Goal: Navigation & Orientation: Find specific page/section

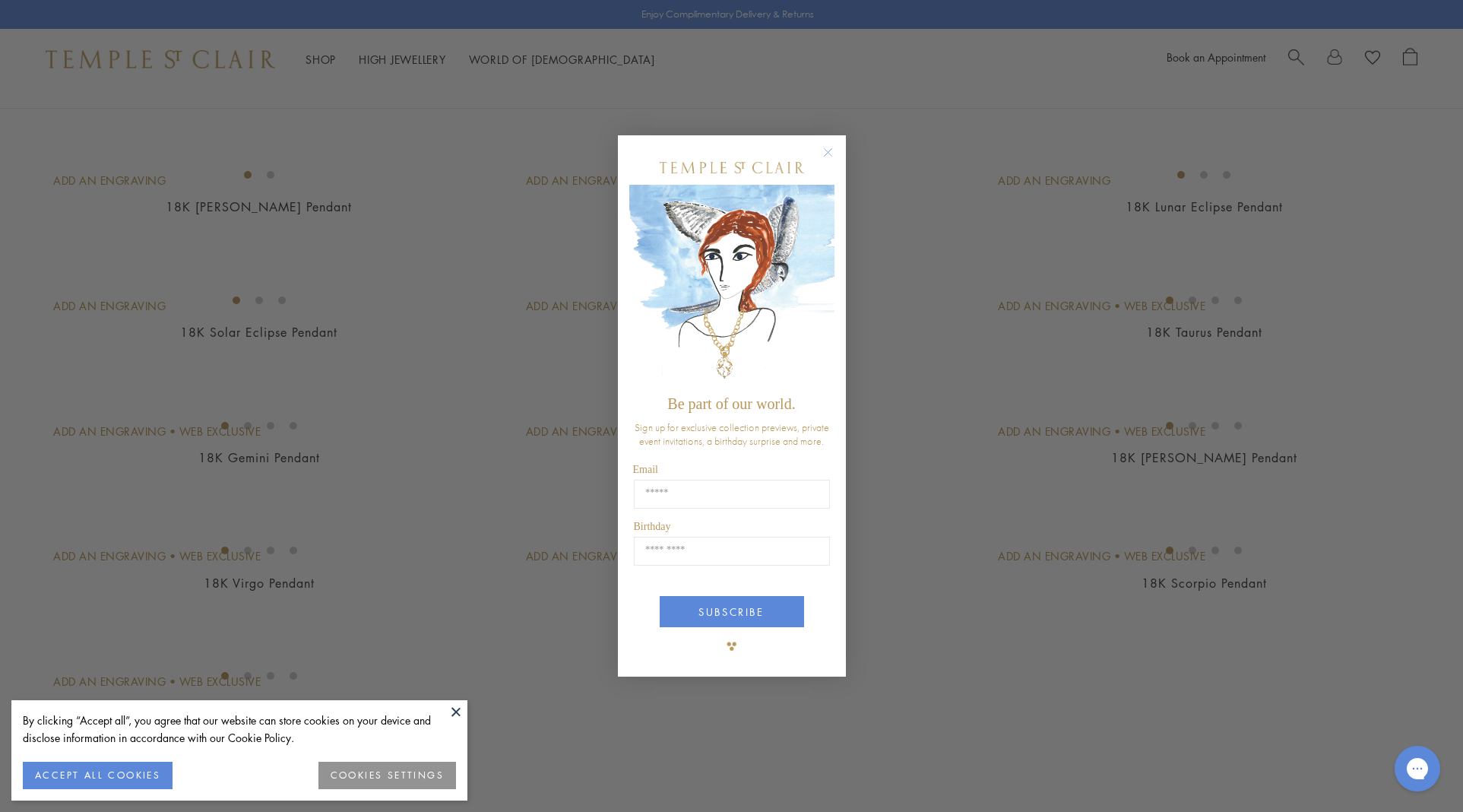
scroll to position [2384, 0]
drag, startPoint x: 829, startPoint y: 151, endPoint x: 819, endPoint y: 171, distance: 22.4
click at [824, 158] on circle "Close dialog" at bounding box center [828, 153] width 19 height 19
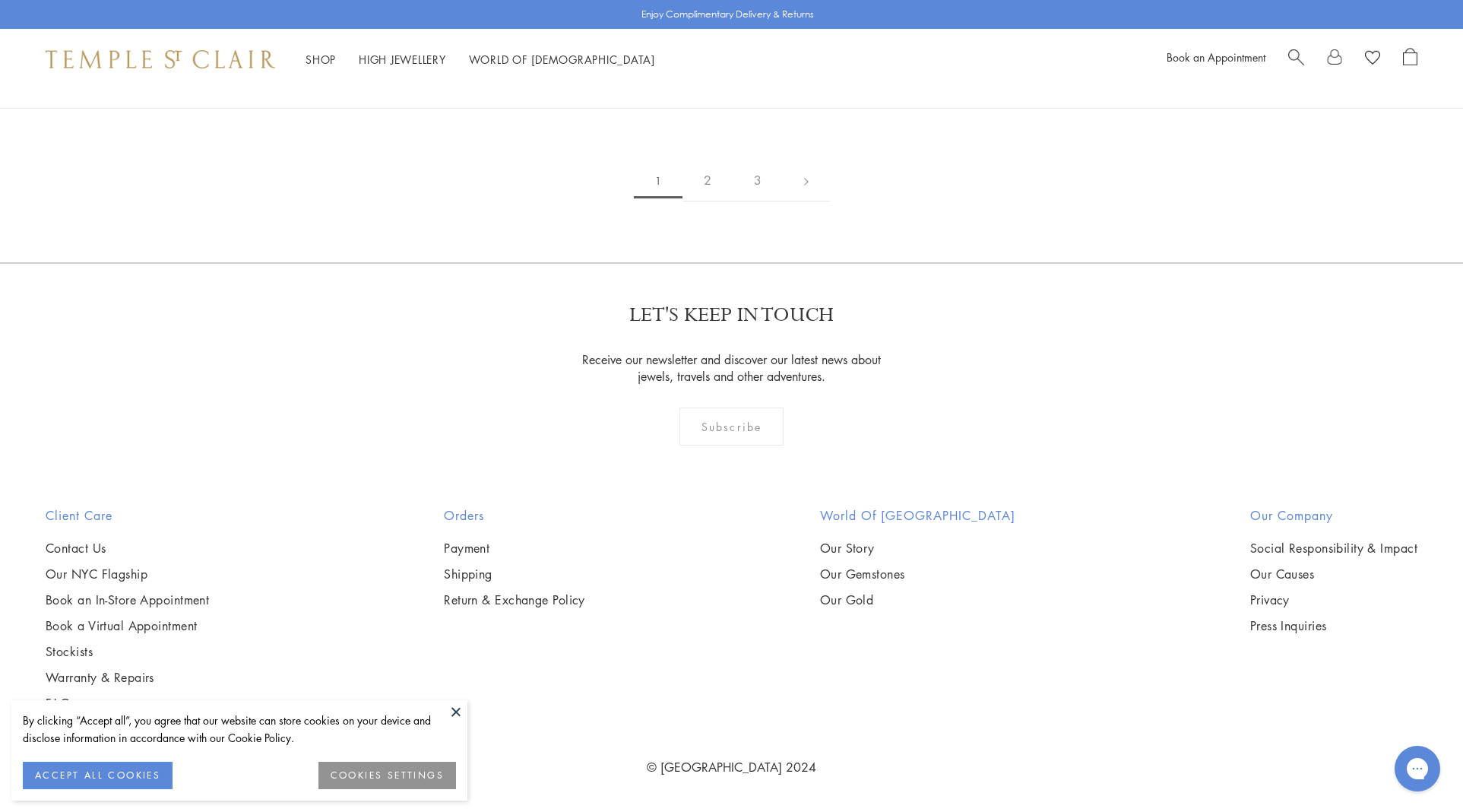
scroll to position [12342, 0]
click at [708, 202] on link "2" at bounding box center [707, 181] width 50 height 42
click at [783, 203] on link "3" at bounding box center [781, 181] width 50 height 42
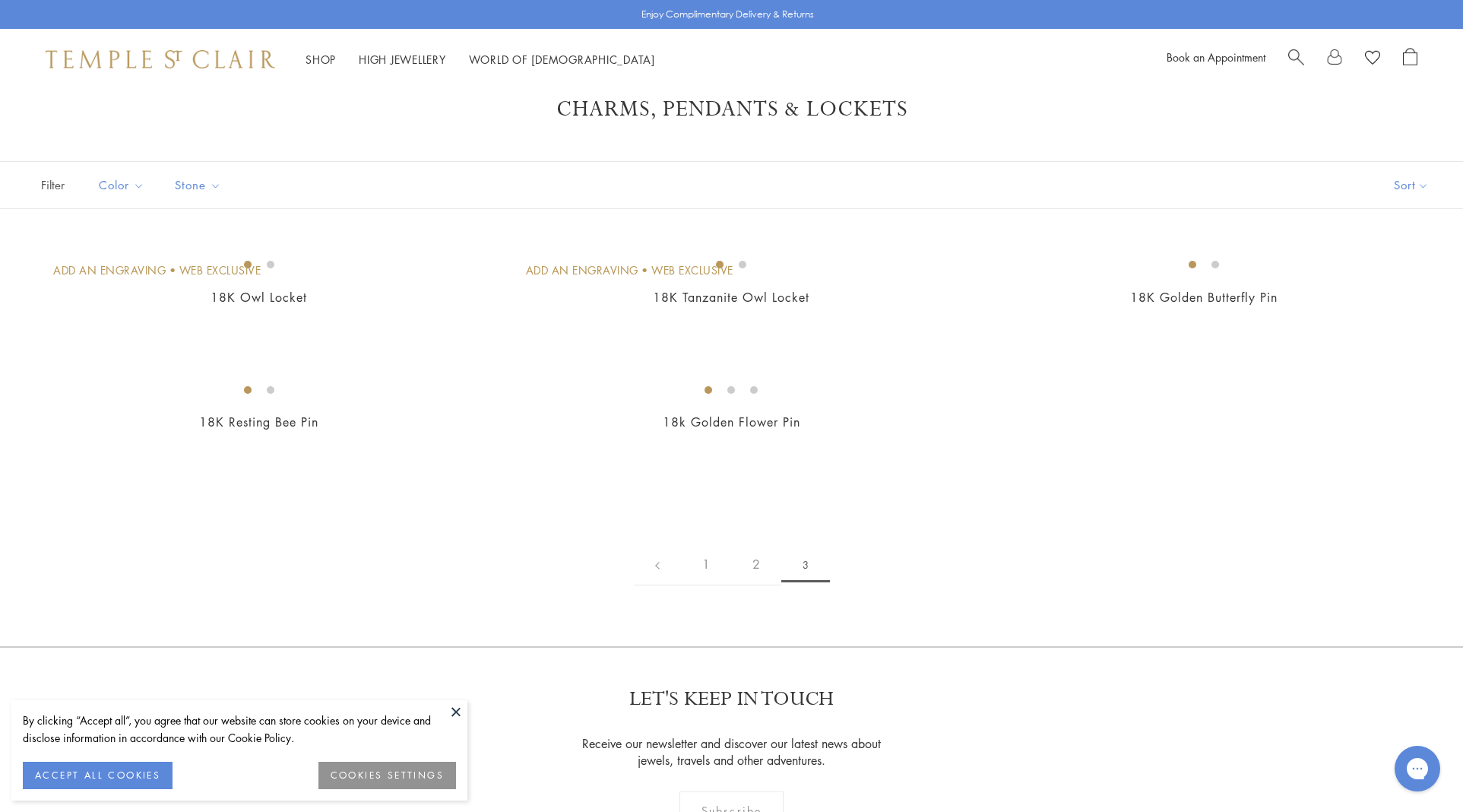
scroll to position [10, 0]
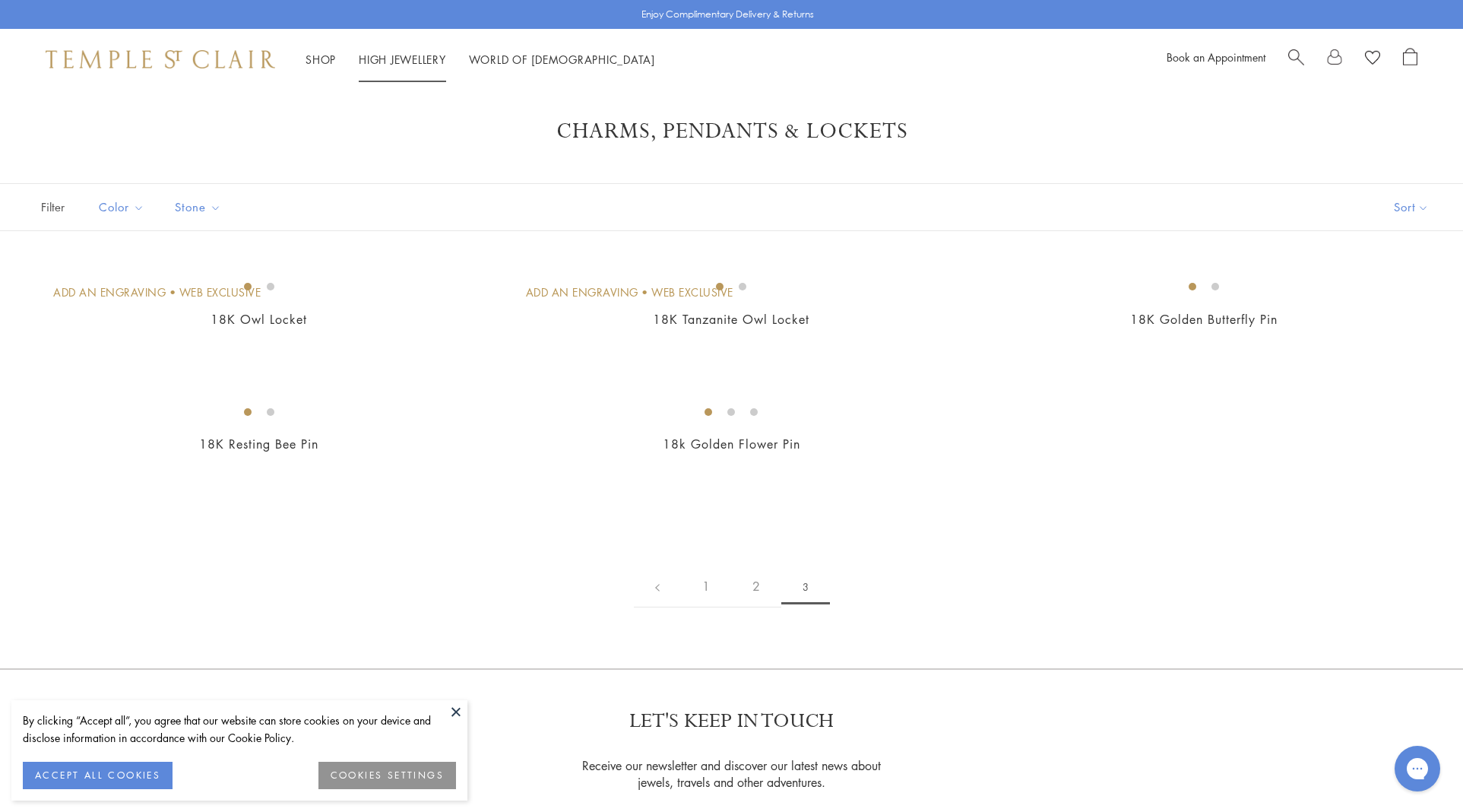
click at [430, 61] on link "High Jewellery High Jewellery" at bounding box center [403, 59] width 88 height 15
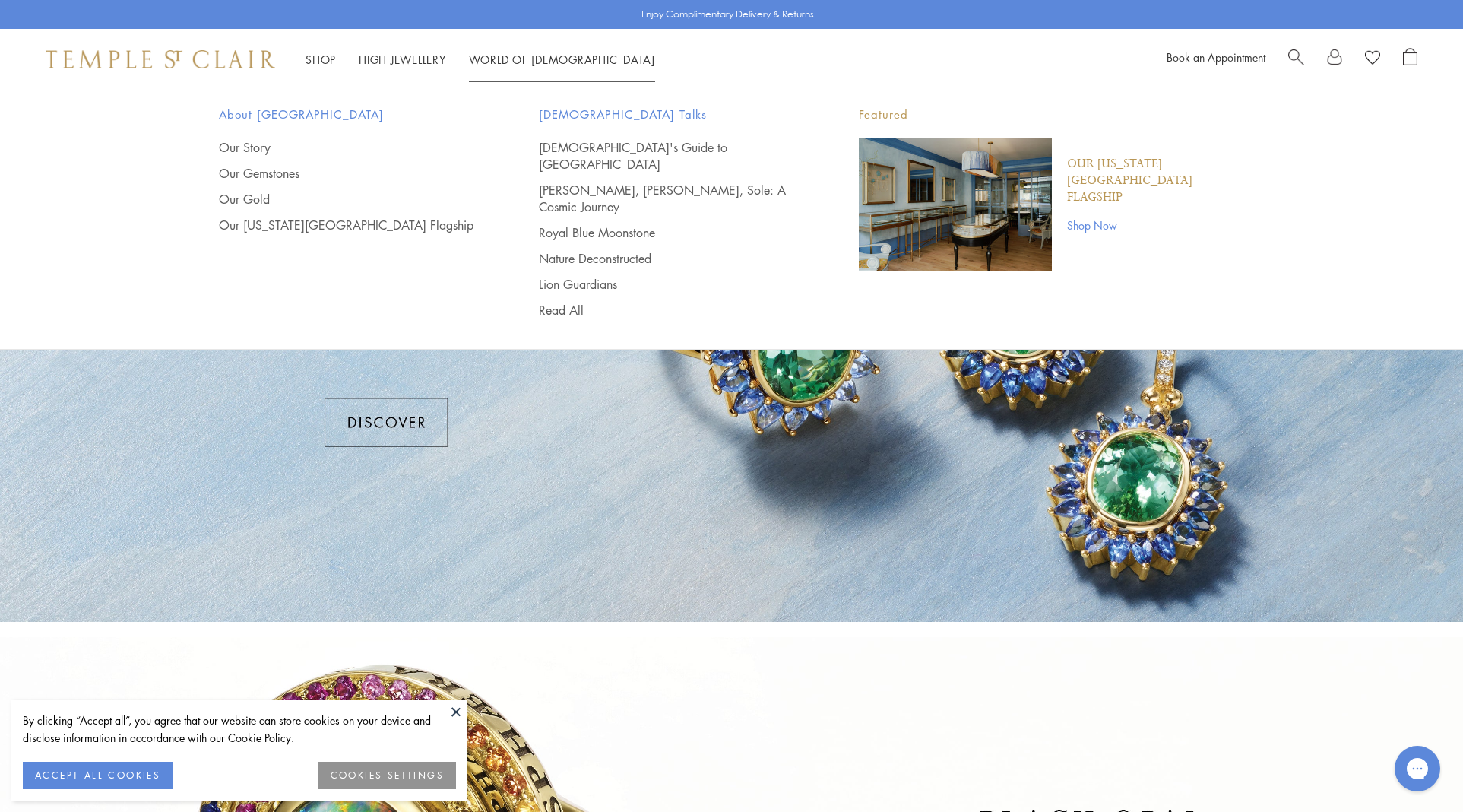
click at [510, 57] on link "World of Temple World of Temple" at bounding box center [562, 59] width 187 height 15
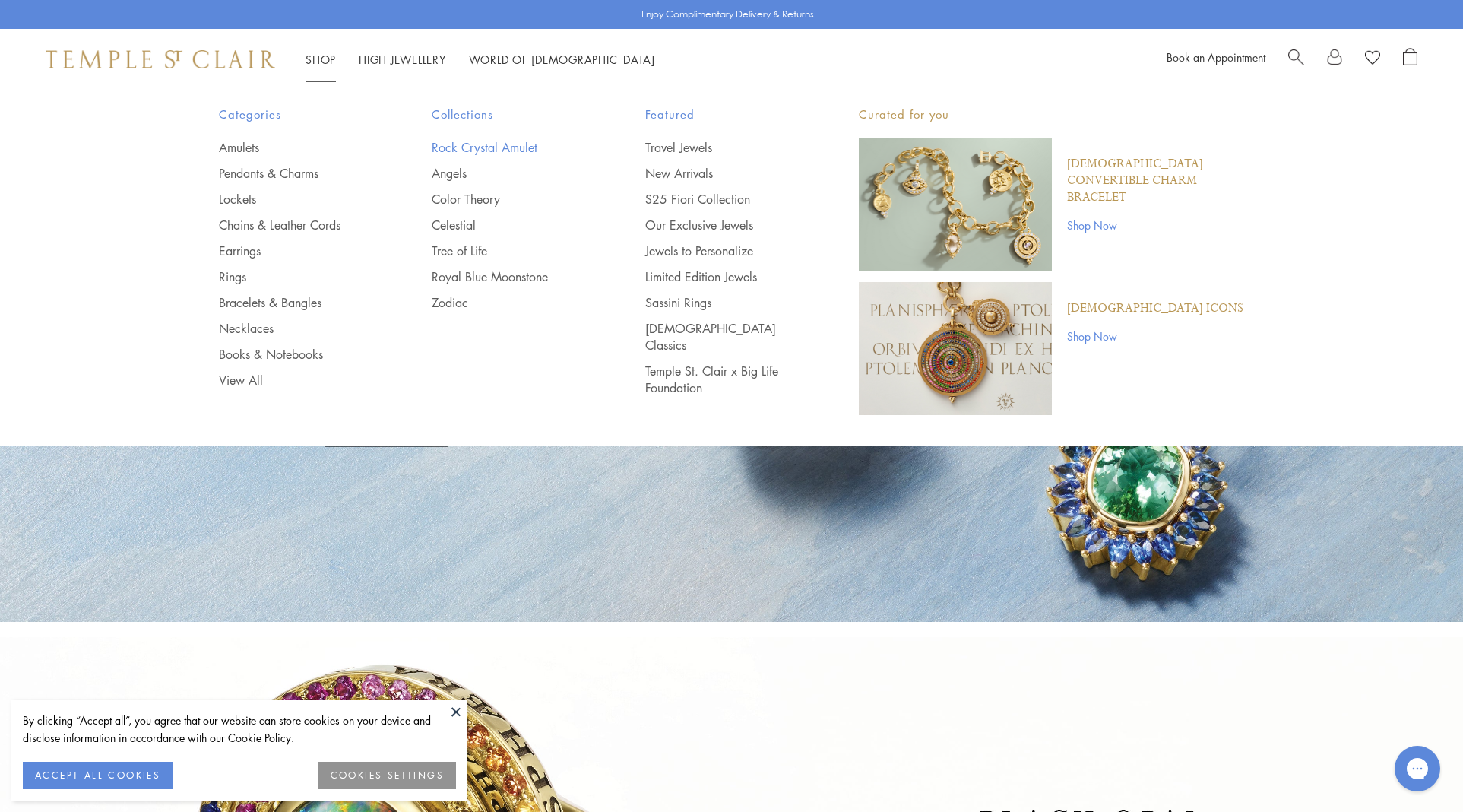
click at [490, 144] on link "Rock Crystal Amulet" at bounding box center [507, 148] width 153 height 17
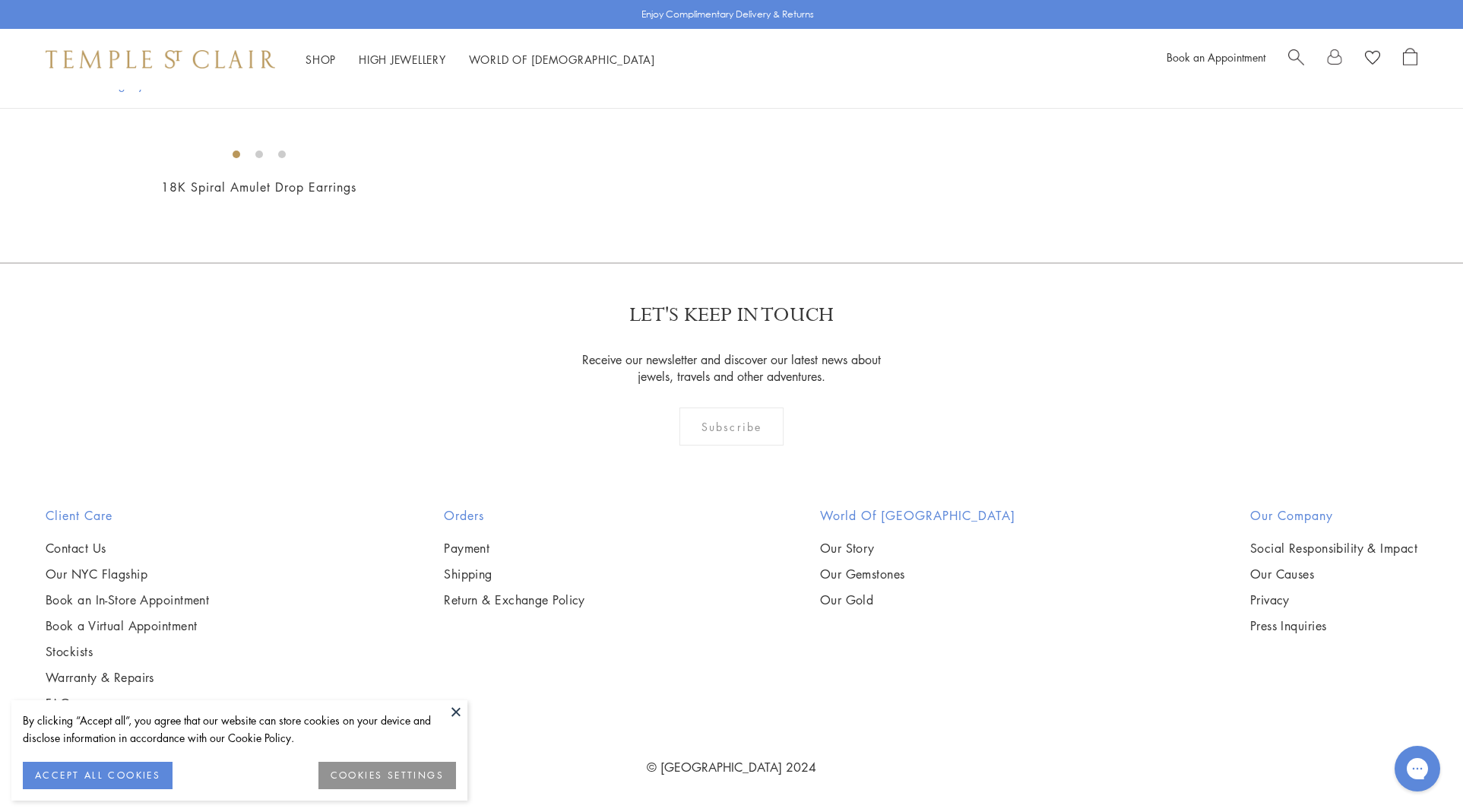
scroll to position [13476, 0]
